Goal: Information Seeking & Learning: Learn about a topic

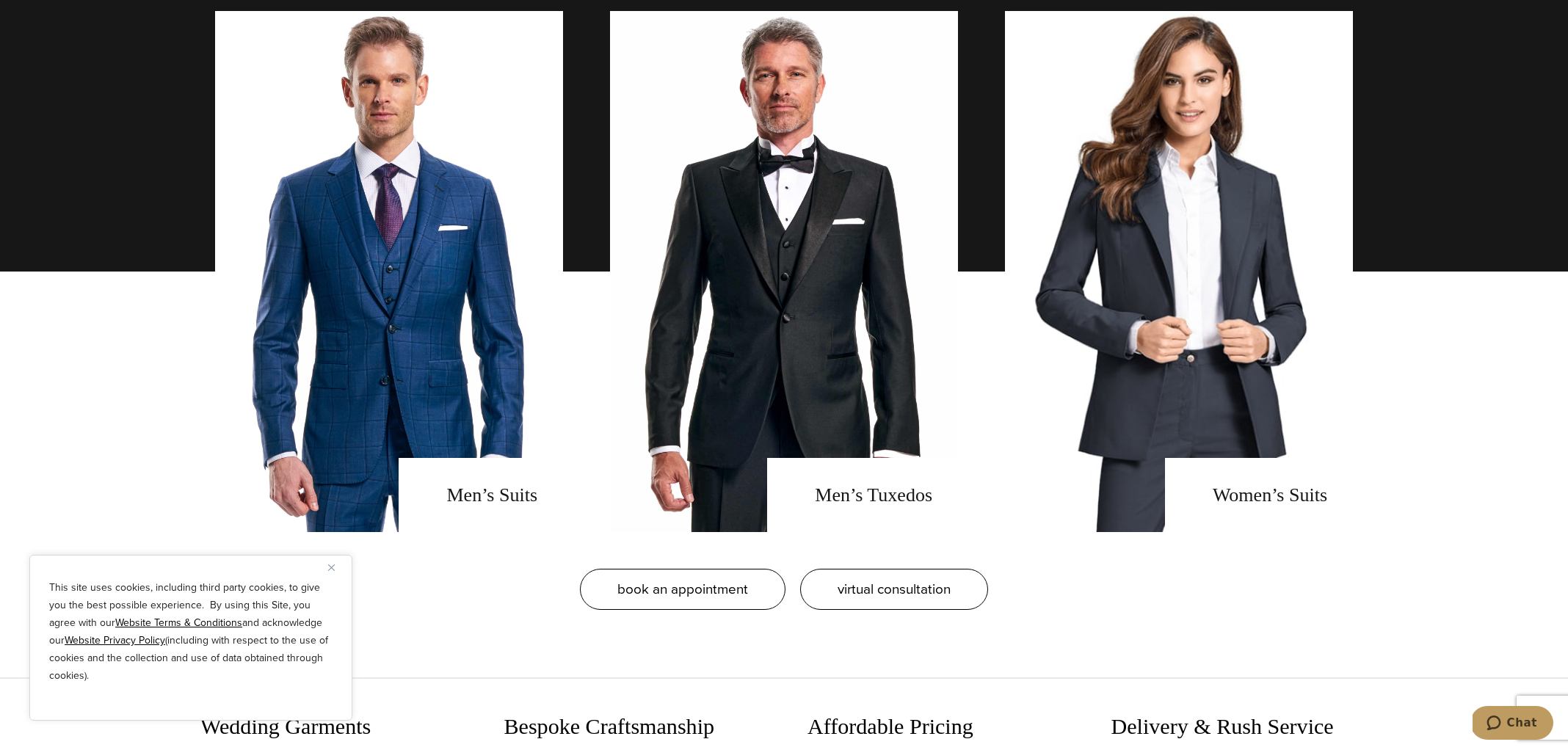
scroll to position [1201, 0]
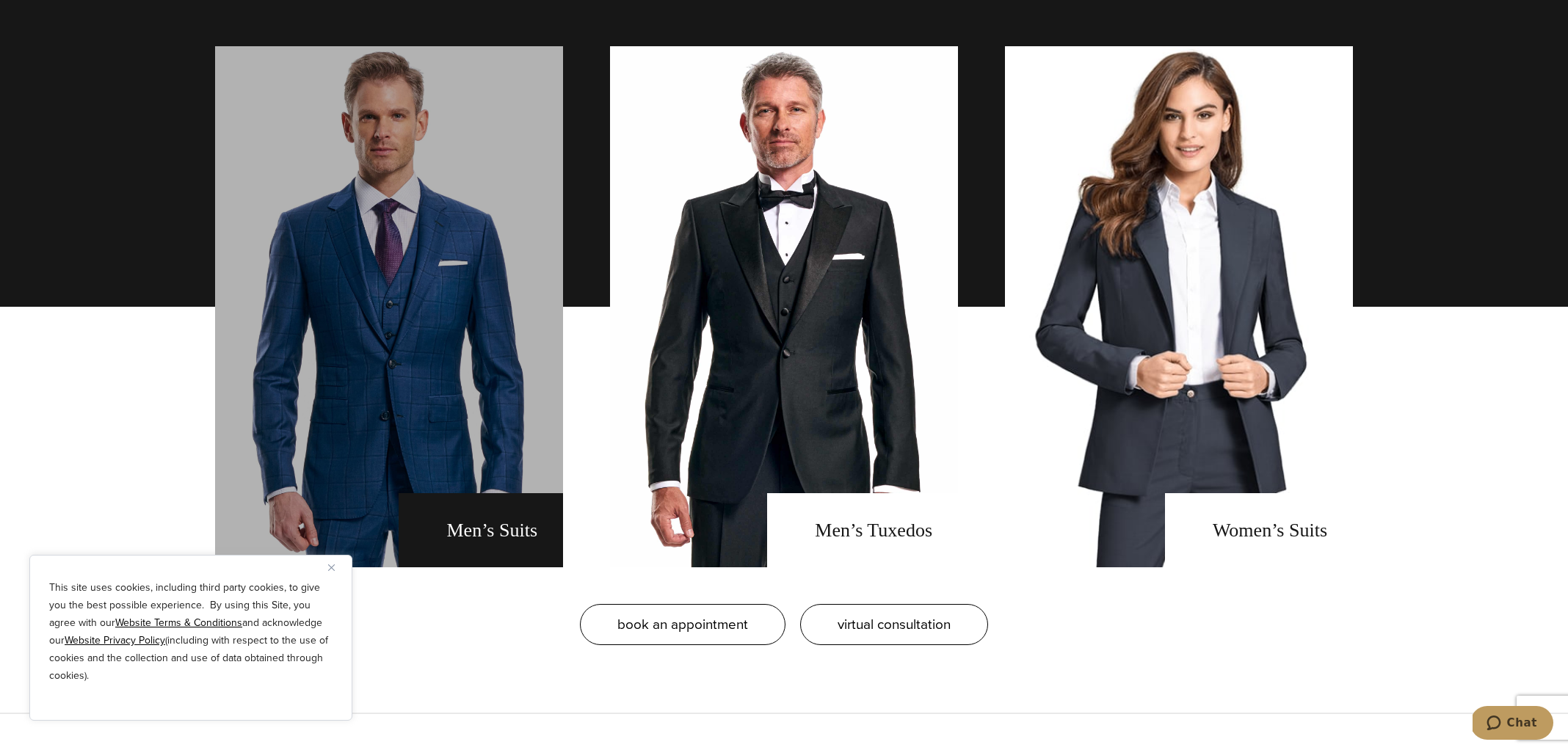
click at [375, 211] on link "men's suits" at bounding box center [388, 307] width 348 height 521
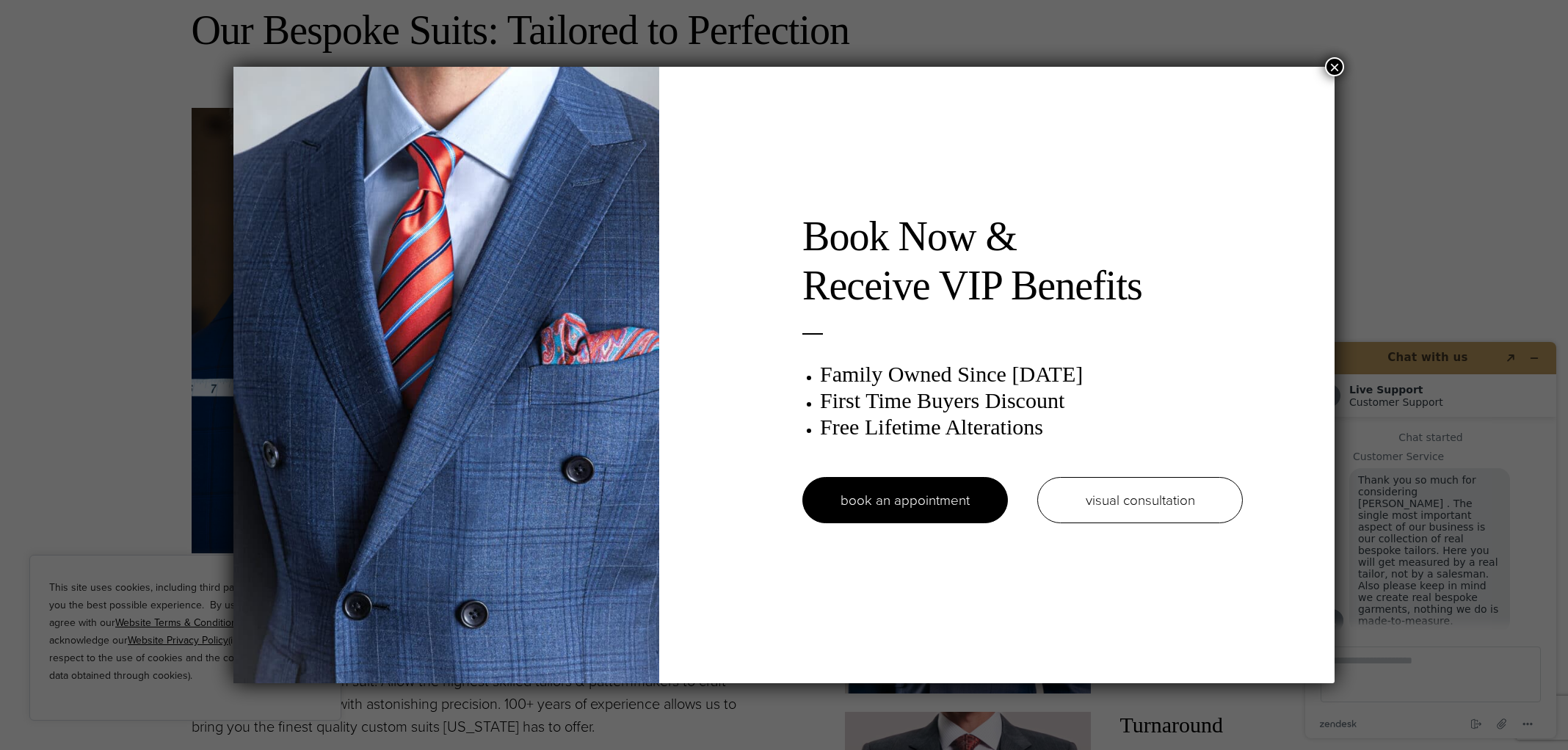
click at [1333, 65] on button "×" at bounding box center [1335, 67] width 19 height 19
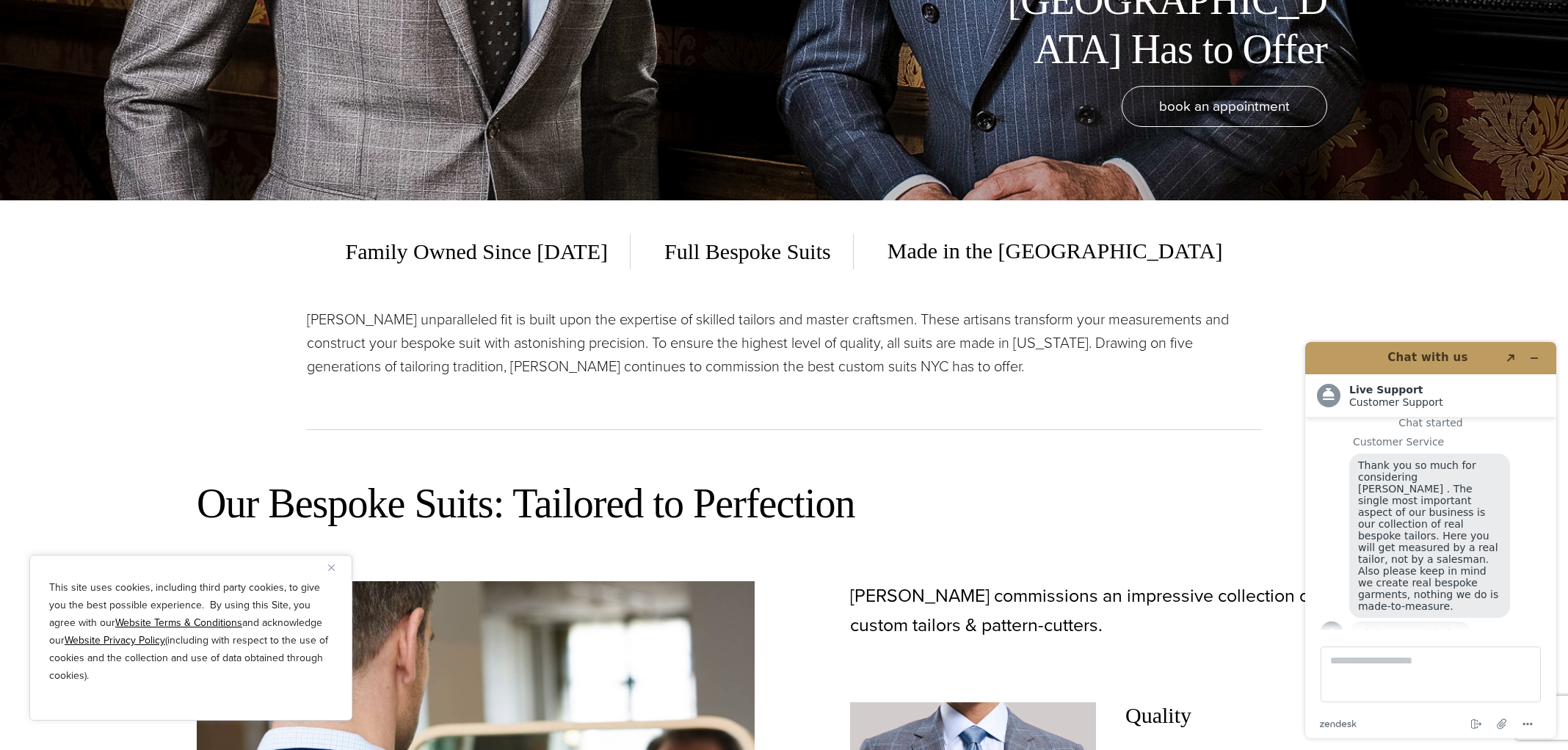
scroll to position [550, 0]
click at [1536, 355] on icon "Minimize widget" at bounding box center [1535, 358] width 11 height 11
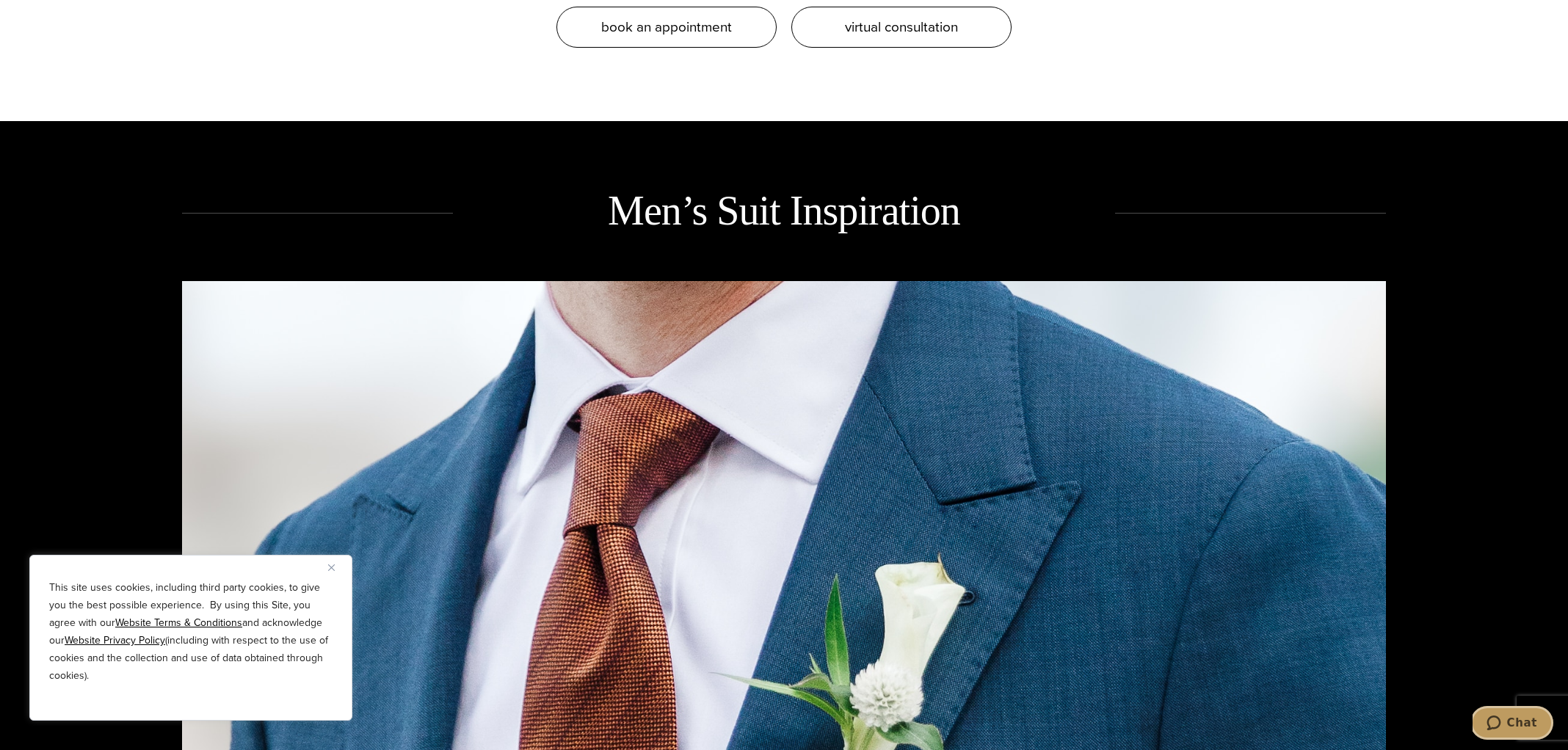
scroll to position [2002, 0]
